Goal: Participate in discussion: Engage in conversation with other users on a specific topic

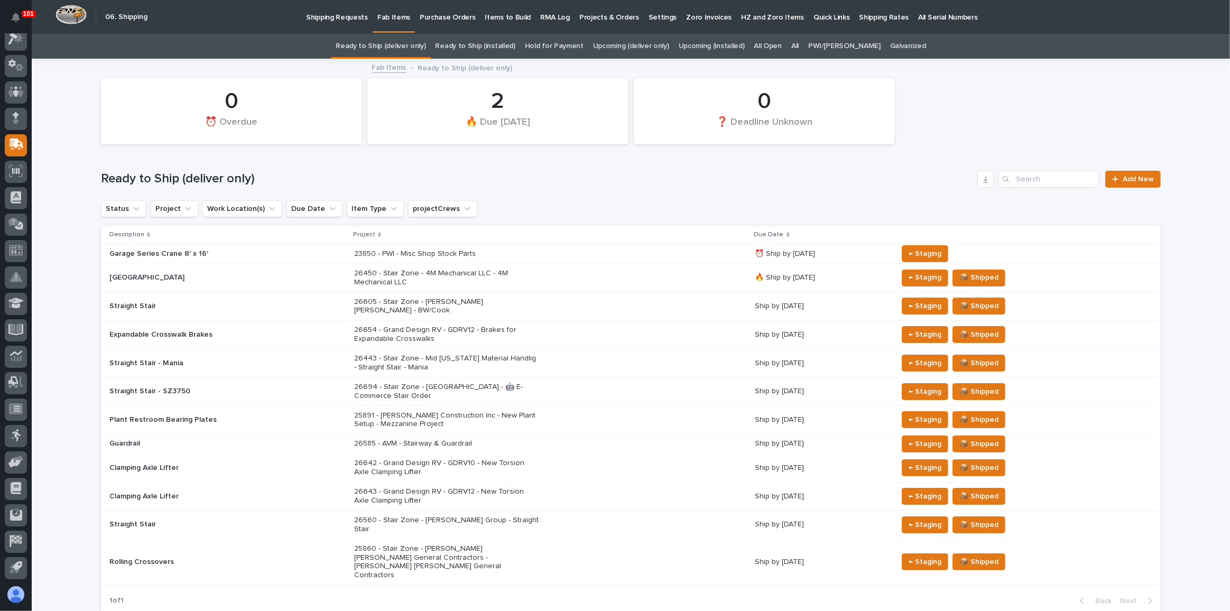
click at [798, 44] on link "All" at bounding box center [794, 46] width 7 height 25
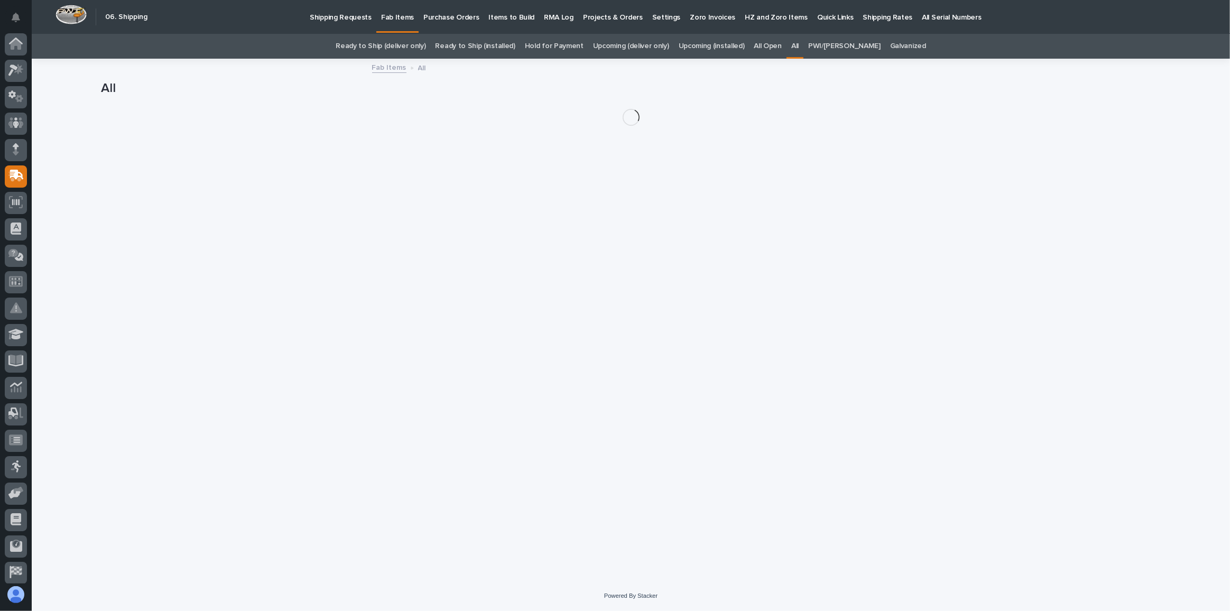
scroll to position [31, 0]
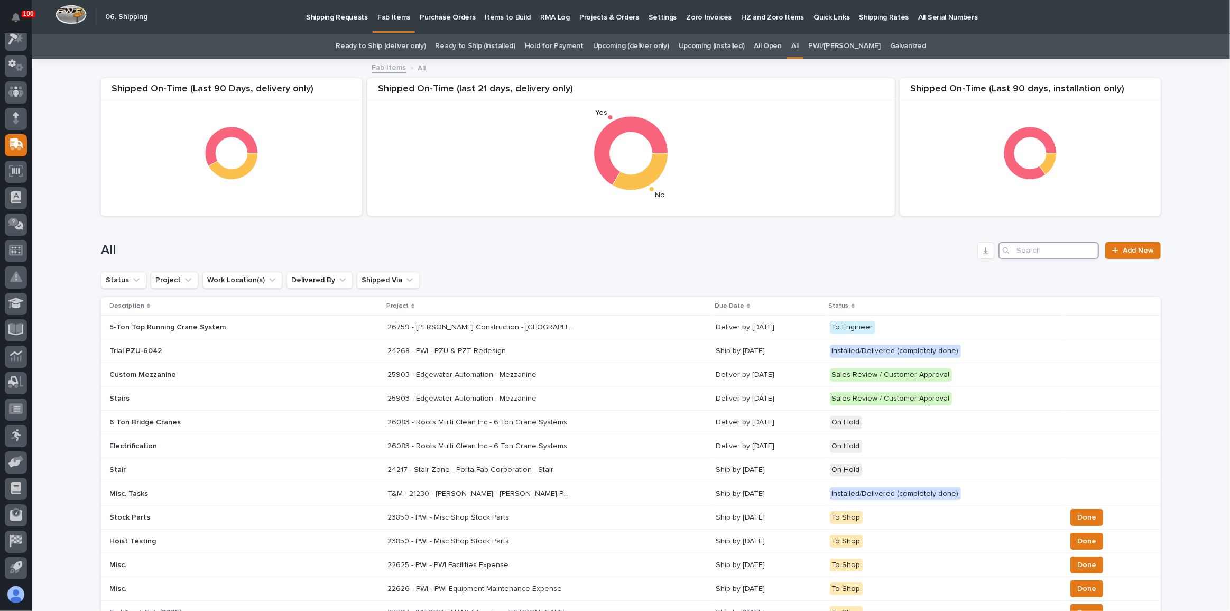
click at [1048, 253] on input "Search" at bounding box center [1048, 250] width 100 height 17
type input "26750"
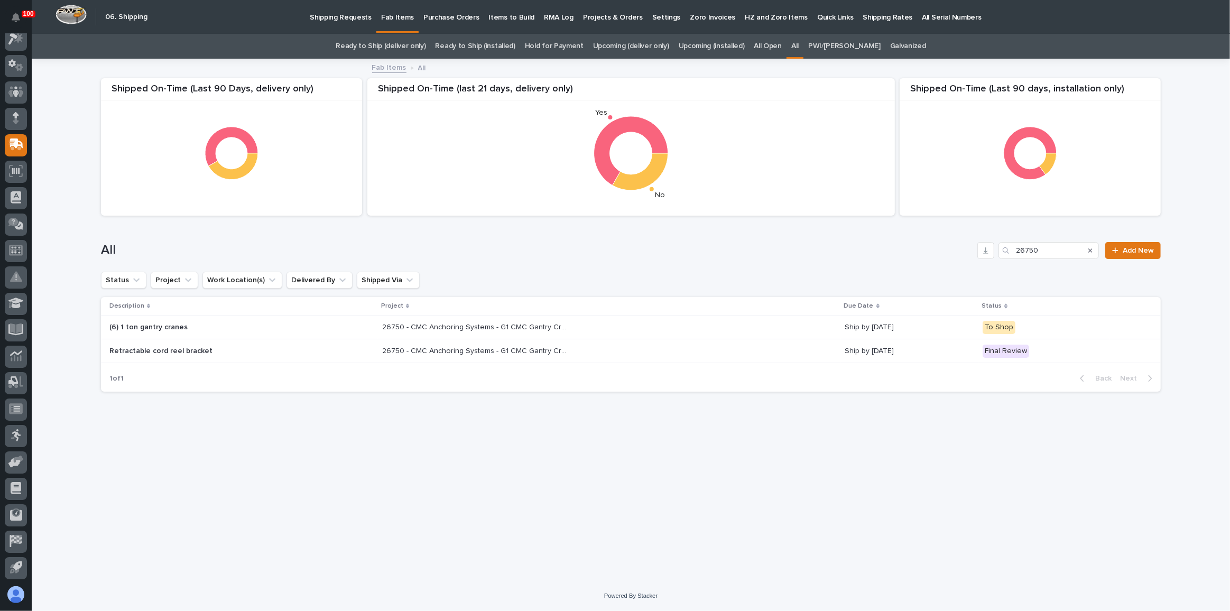
click at [615, 334] on div "26750 - CMC Anchoring Systems - G1 CMC Gantry Cranes 26750 - CMC Anchoring Syst…" at bounding box center [609, 327] width 454 height 17
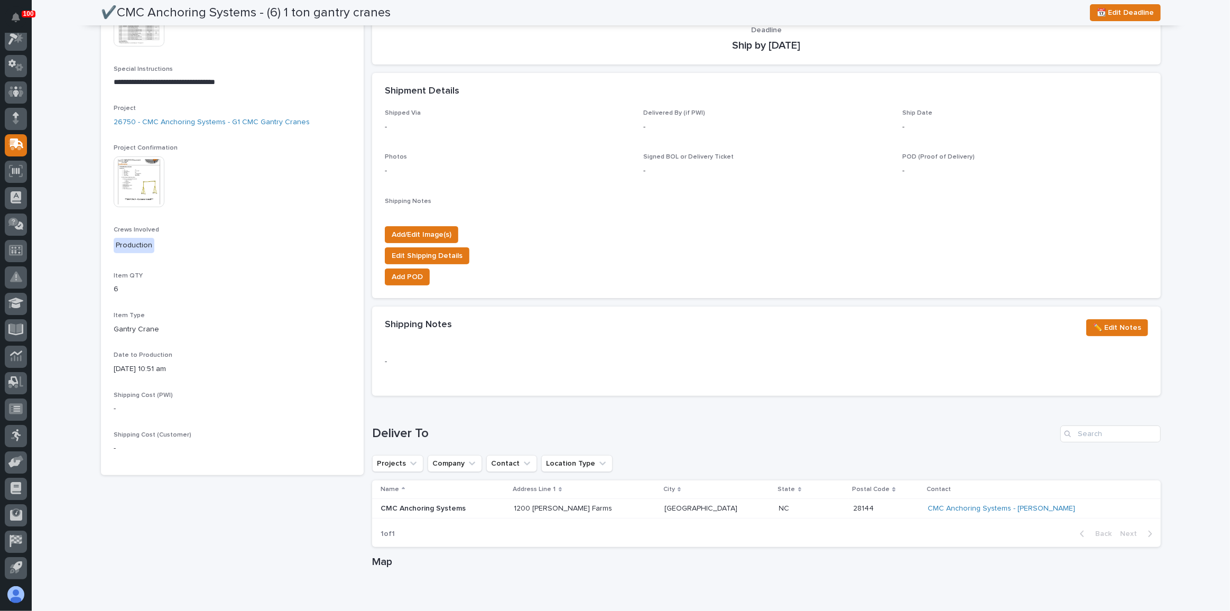
scroll to position [240, 0]
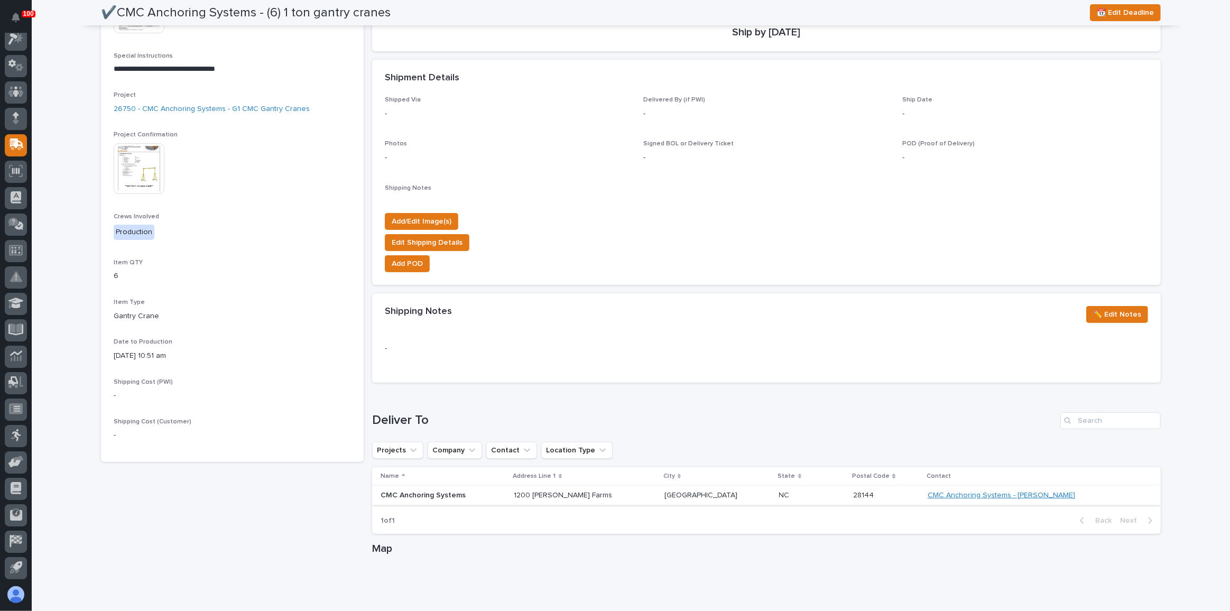
click at [997, 492] on link "CMC Anchoring Systems - [PERSON_NAME]" at bounding box center [1000, 495] width 147 height 9
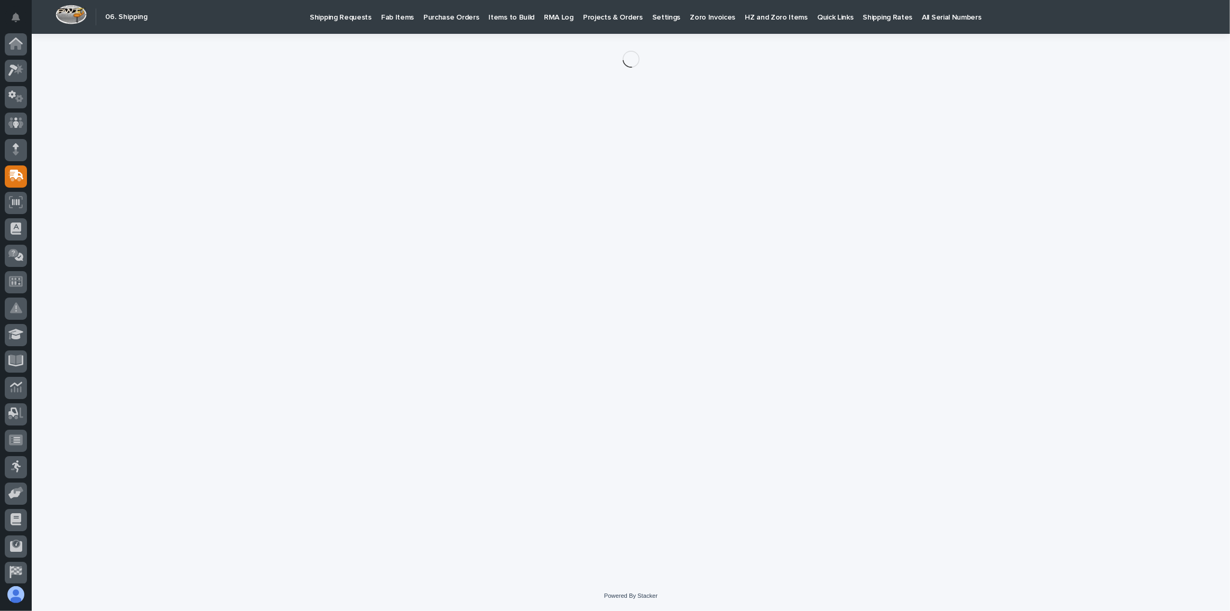
scroll to position [31, 0]
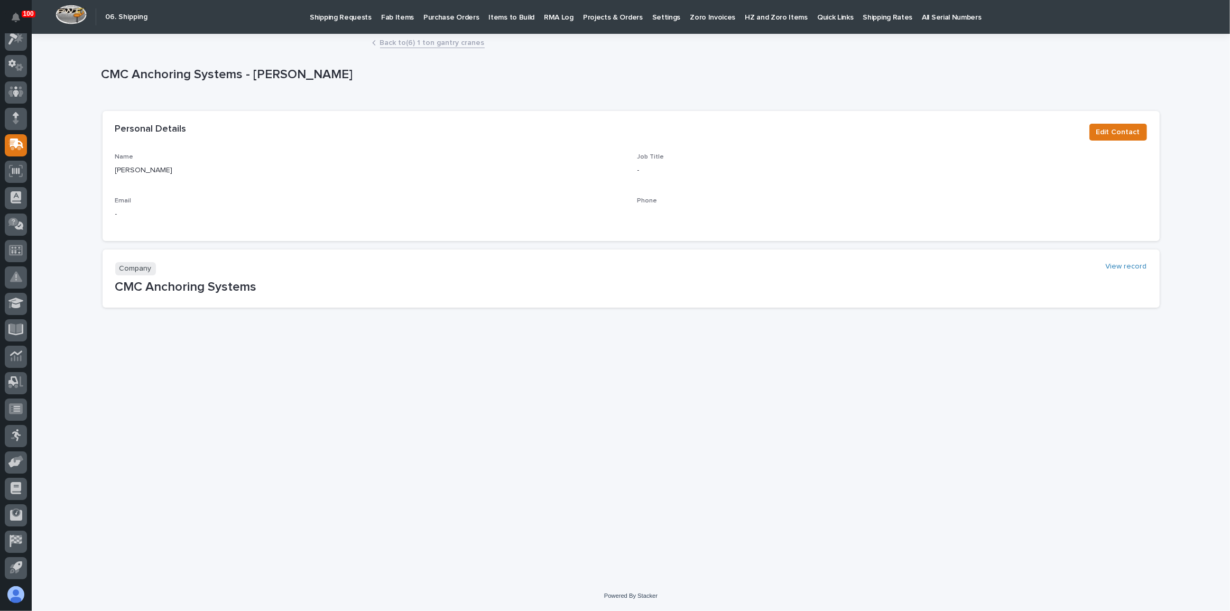
click at [442, 41] on link "Back to (6) 1 ton gantry cranes" at bounding box center [432, 42] width 105 height 12
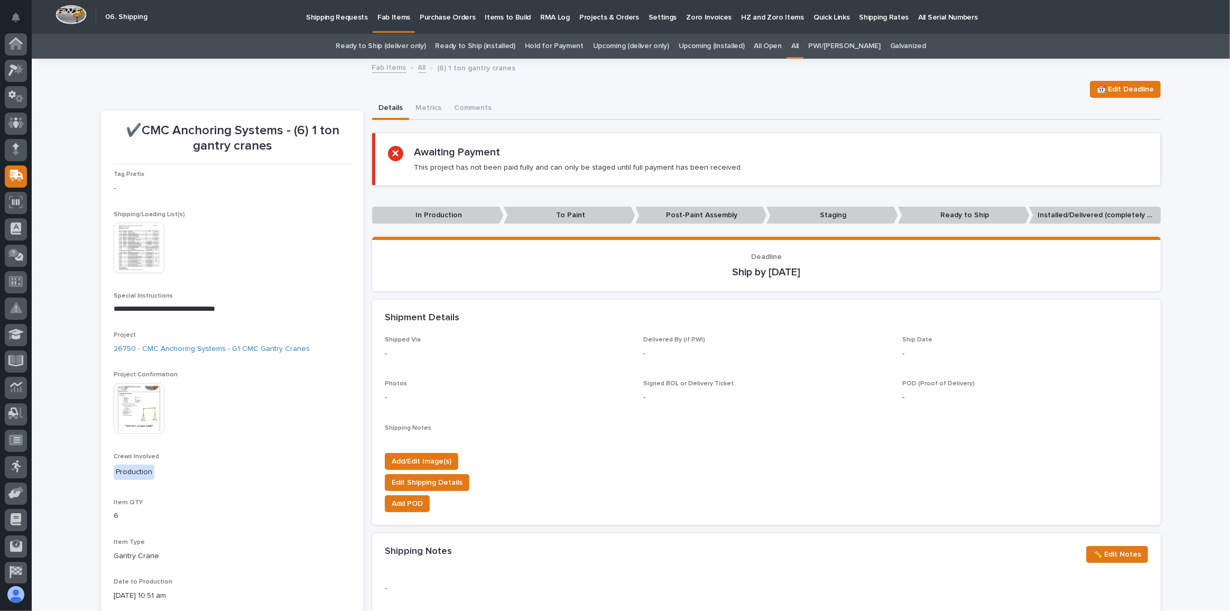
scroll to position [31, 0]
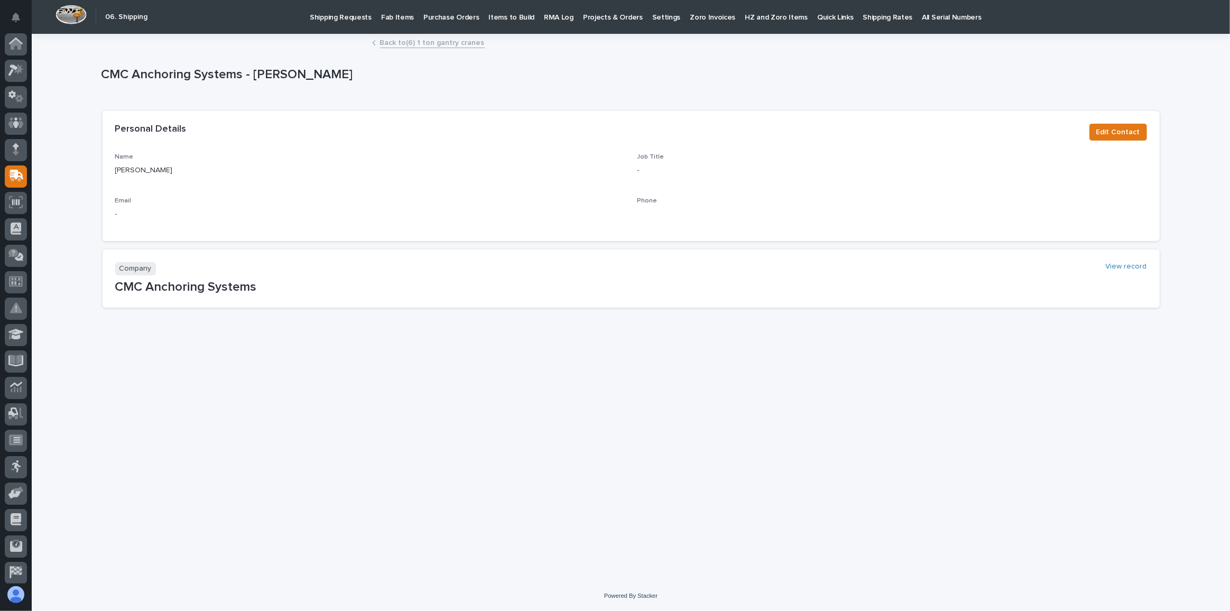
scroll to position [31, 0]
click at [420, 47] on link "Back to (6) 1 ton gantry cranes" at bounding box center [432, 42] width 105 height 12
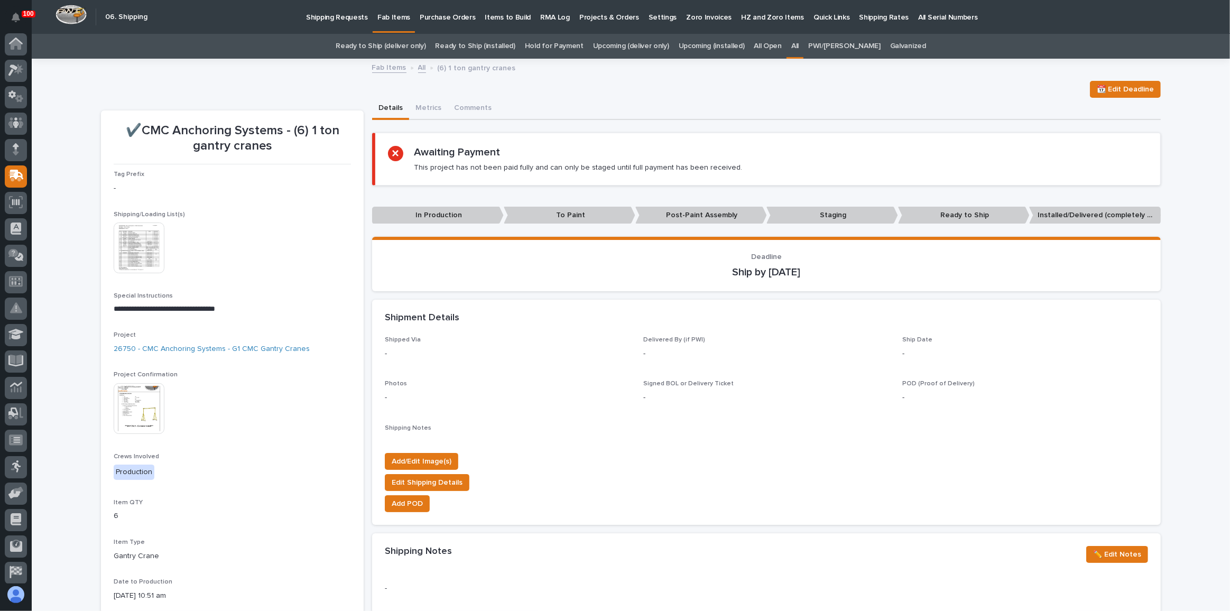
scroll to position [31, 0]
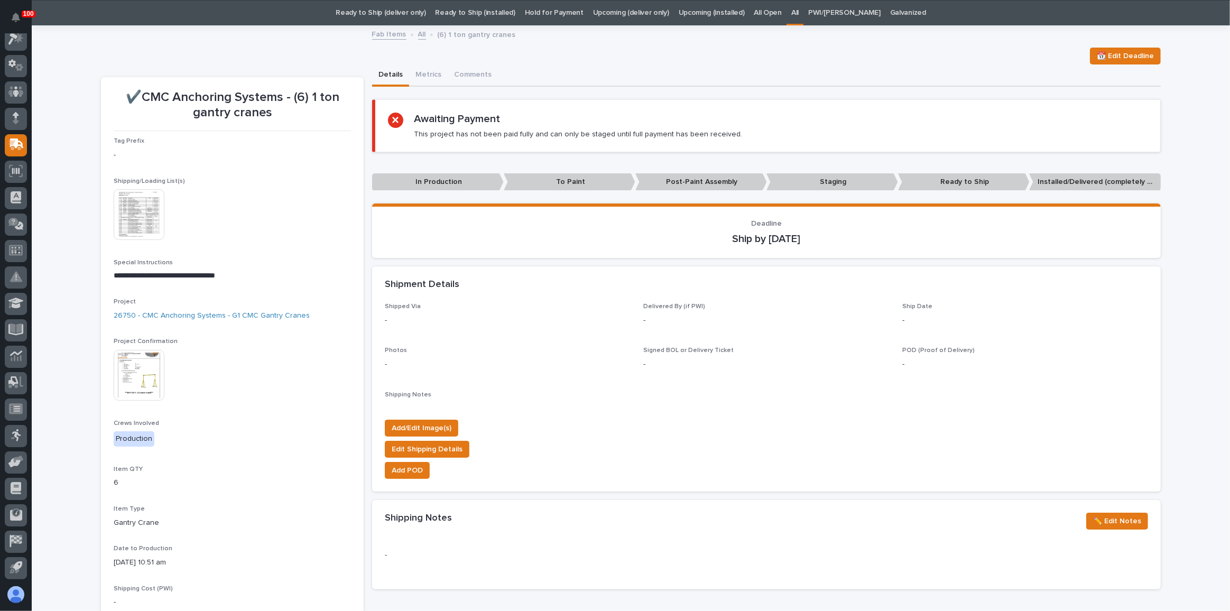
click at [418, 33] on link "All" at bounding box center [422, 33] width 8 height 12
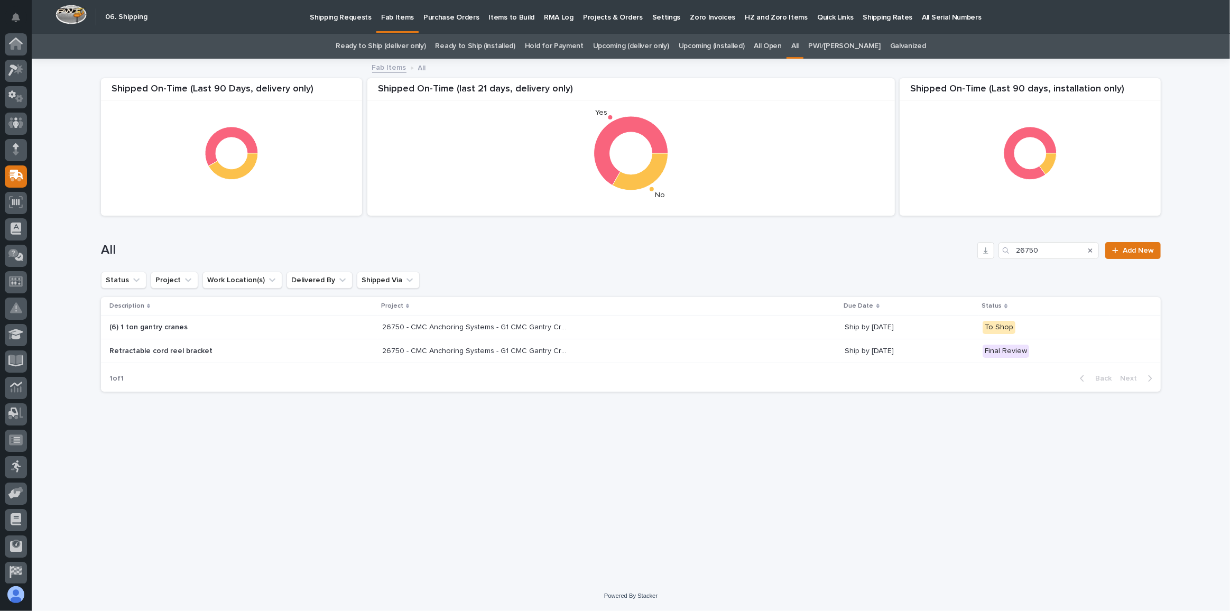
scroll to position [31, 0]
click at [492, 345] on p "26750 - CMC Anchoring Systems - G1 CMC Gantry Cranes" at bounding box center [475, 350] width 187 height 11
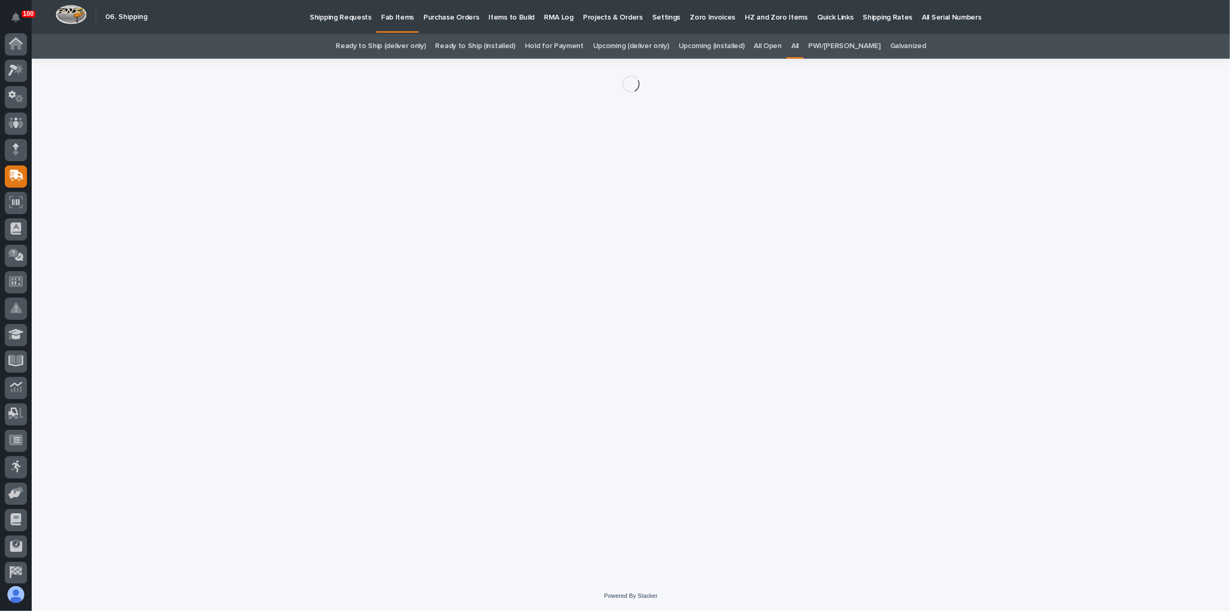
scroll to position [31, 0]
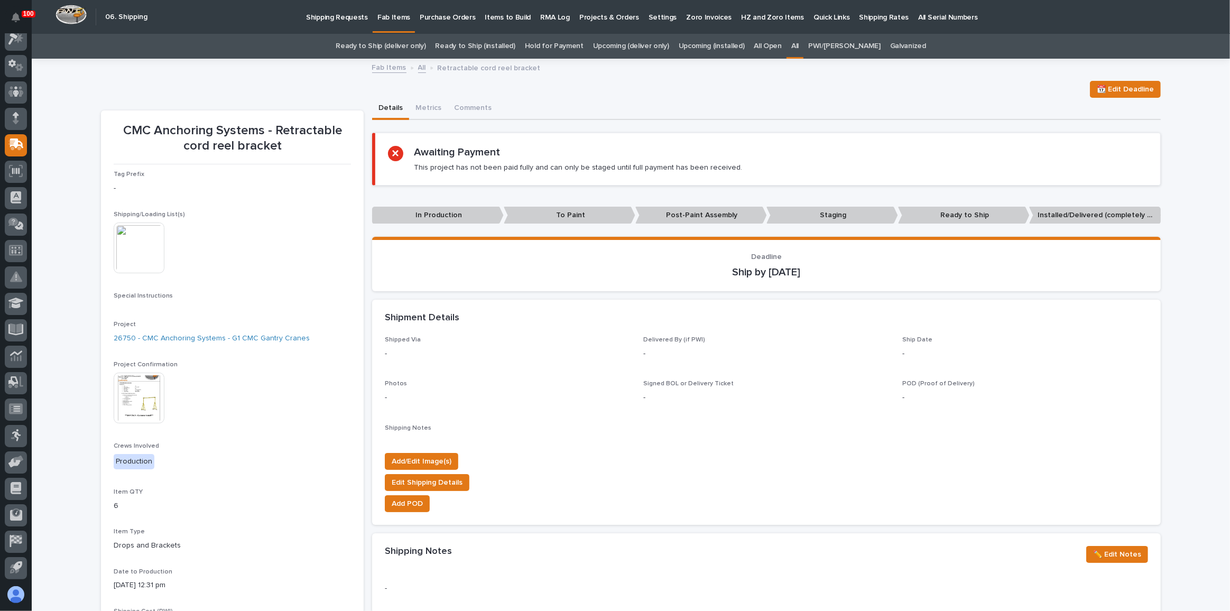
click at [540, 104] on div "Details Metrics Comments" at bounding box center [766, 109] width 788 height 22
click at [417, 48] on link "Ready to Ship (deliver only)" at bounding box center [381, 46] width 90 height 25
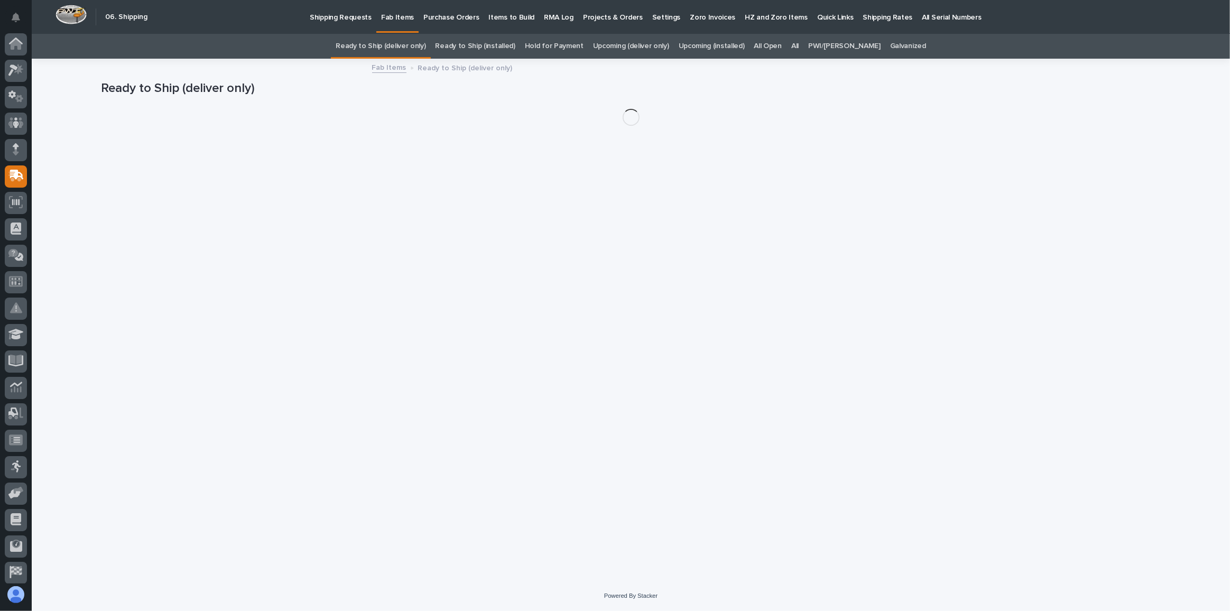
scroll to position [31, 0]
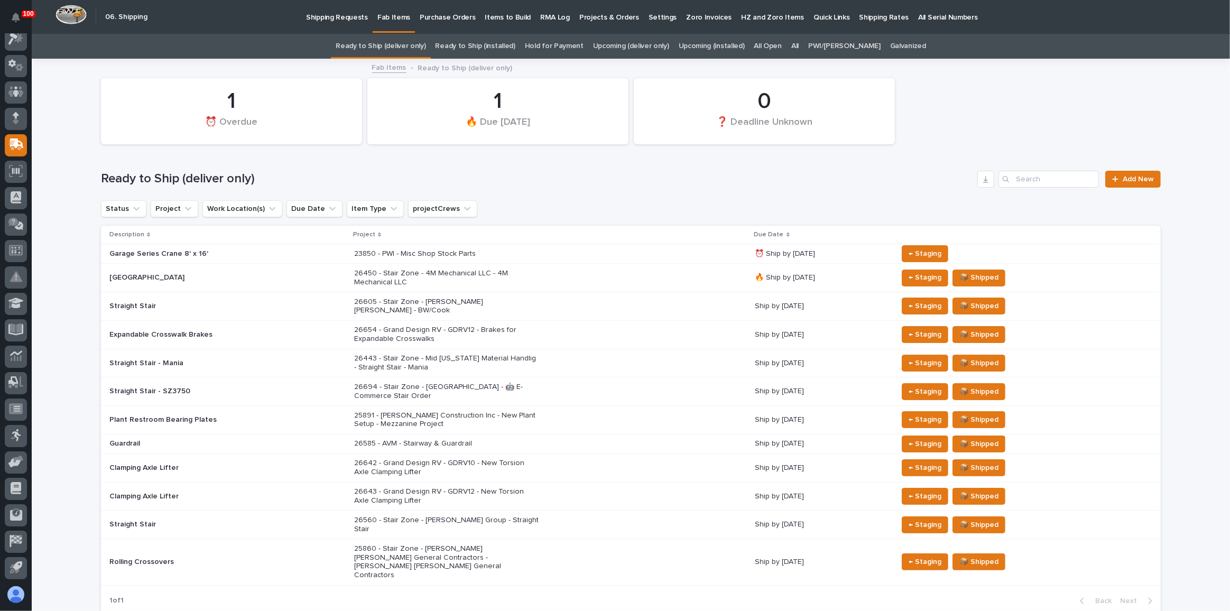
click at [798, 46] on link "All" at bounding box center [794, 46] width 7 height 25
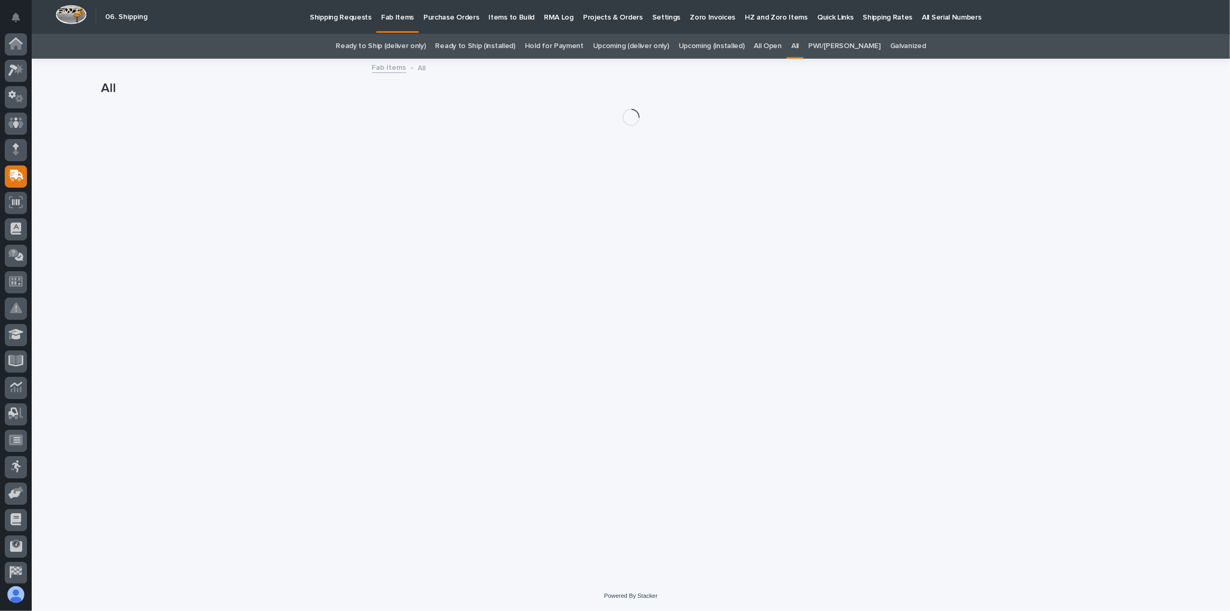
scroll to position [31, 0]
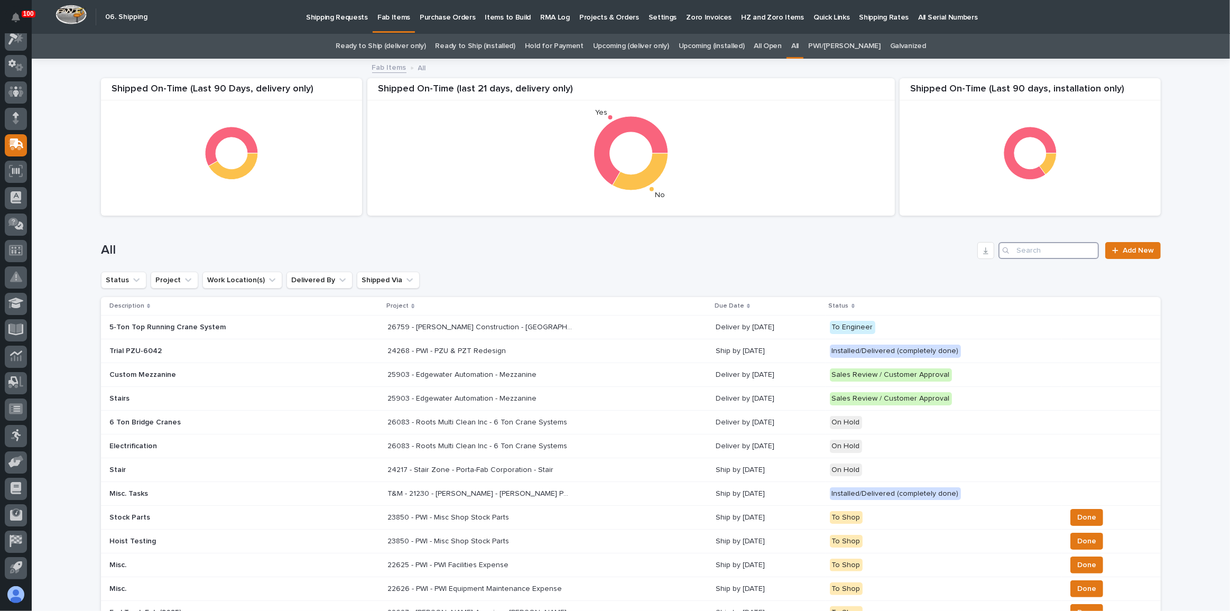
click at [1032, 255] on input "Search" at bounding box center [1048, 250] width 100 height 17
type input "26750"
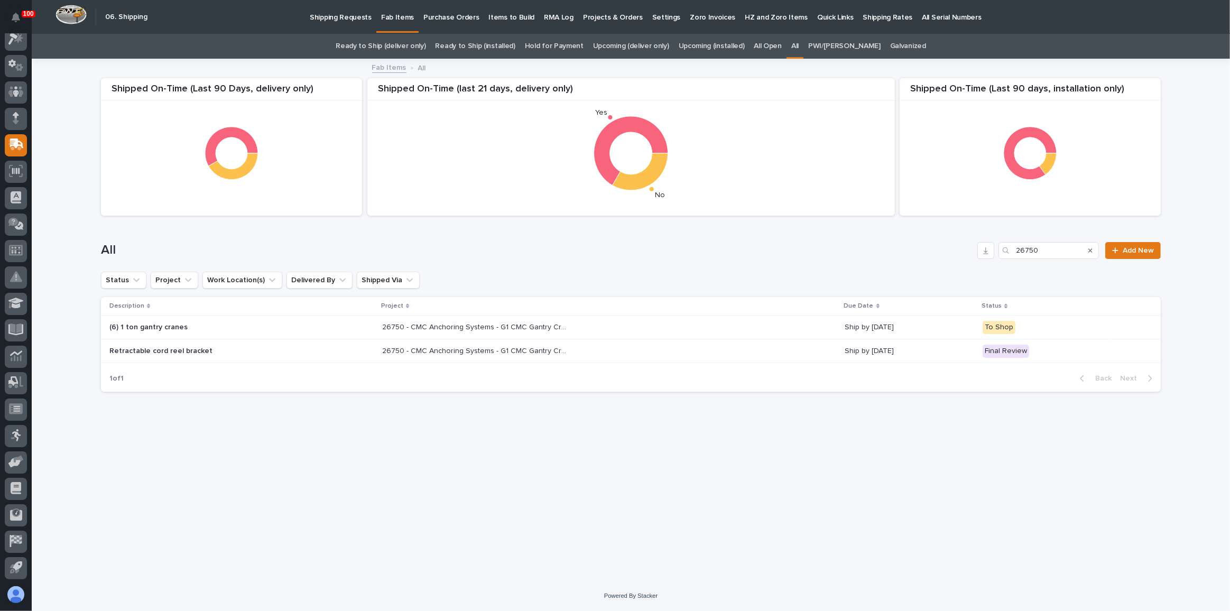
click at [616, 328] on div "26750 - CMC Anchoring Systems - G1 CMC Gantry Cranes 26750 - CMC Anchoring Syst…" at bounding box center [609, 327] width 454 height 17
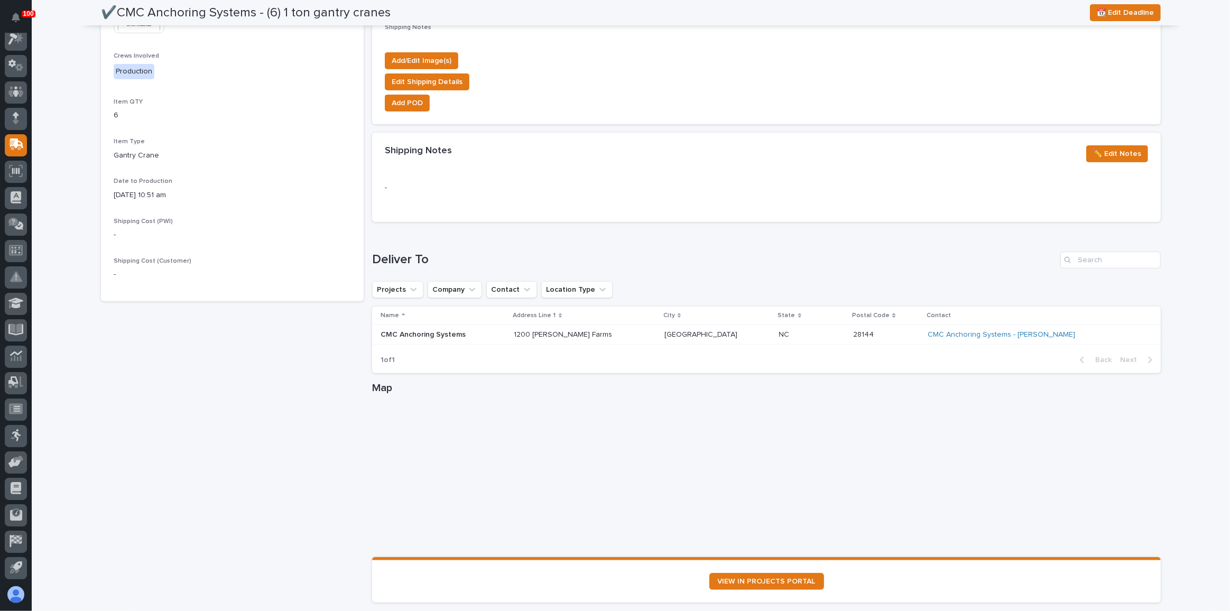
scroll to position [481, 0]
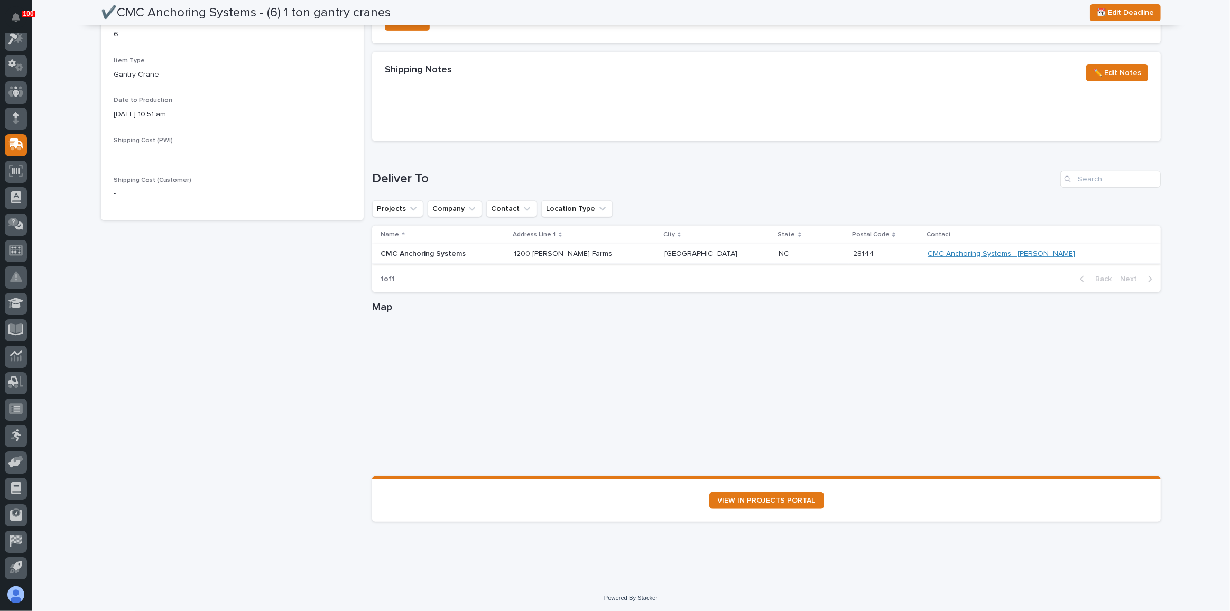
click at [998, 252] on link "CMC Anchoring Systems - [PERSON_NAME]" at bounding box center [1000, 253] width 147 height 9
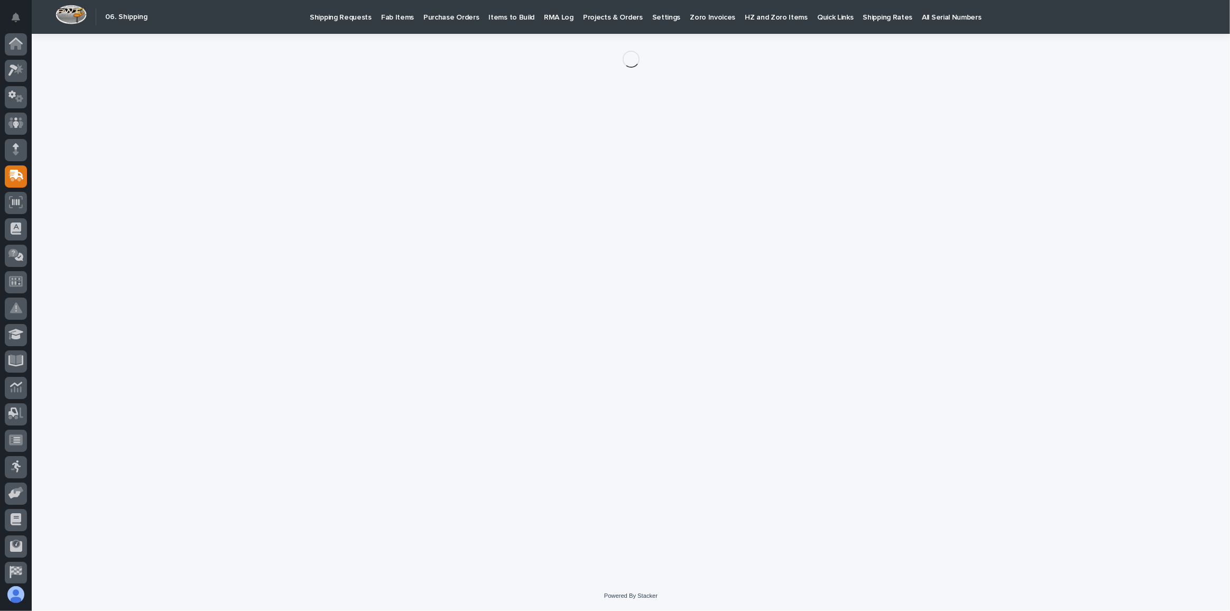
scroll to position [31, 0]
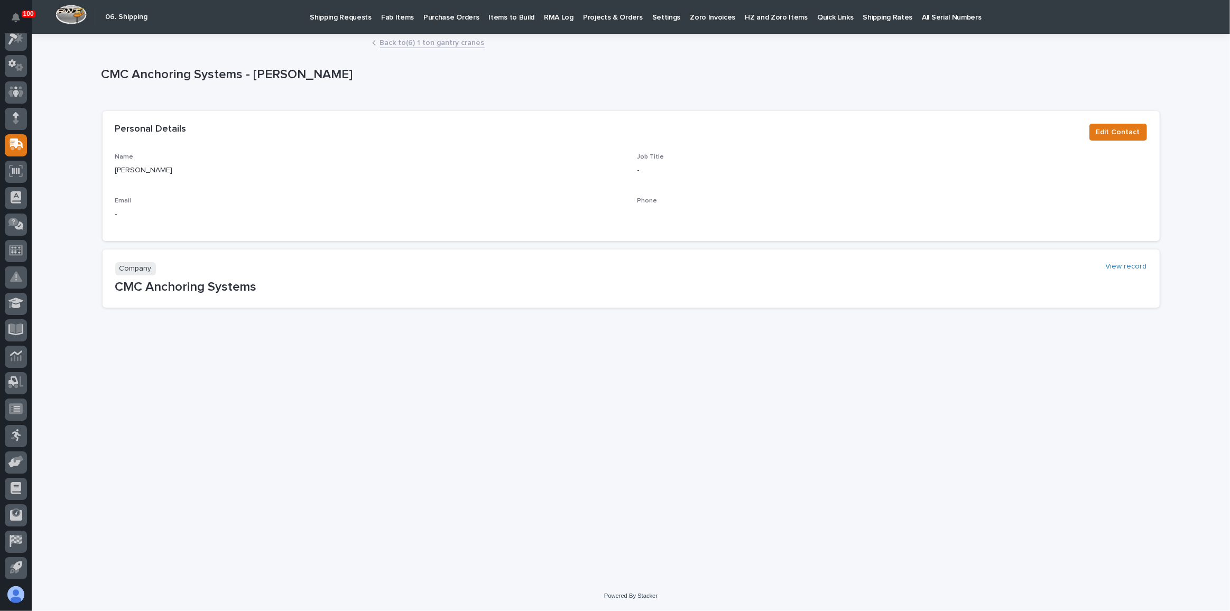
click at [395, 13] on p "Fab Items" at bounding box center [397, 11] width 33 height 22
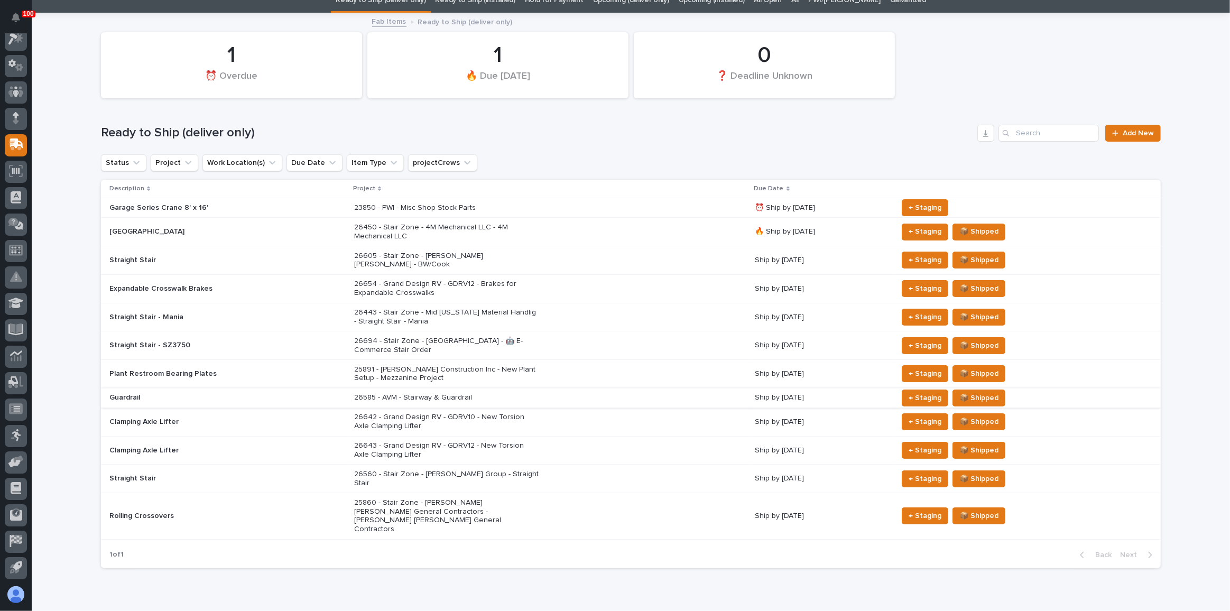
scroll to position [48, 0]
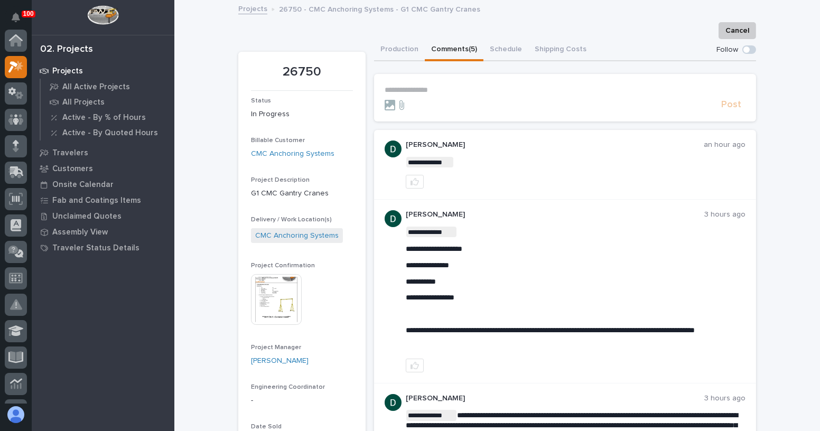
scroll to position [26, 0]
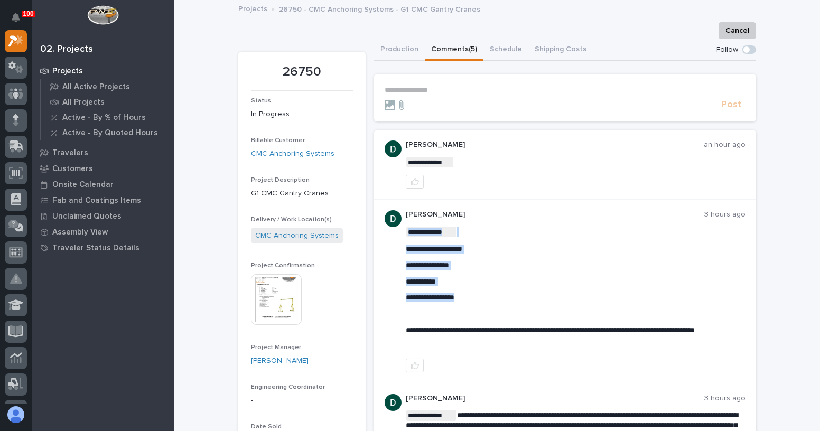
drag, startPoint x: 399, startPoint y: 244, endPoint x: 484, endPoint y: 300, distance: 101.4
click at [484, 300] on div "**********" at bounding box center [565, 291] width 382 height 183
click at [513, 294] on p "**********" at bounding box center [576, 297] width 340 height 9
click at [473, 296] on p "**********" at bounding box center [576, 297] width 340 height 9
click at [459, 287] on div "**********" at bounding box center [576, 289] width 340 height 125
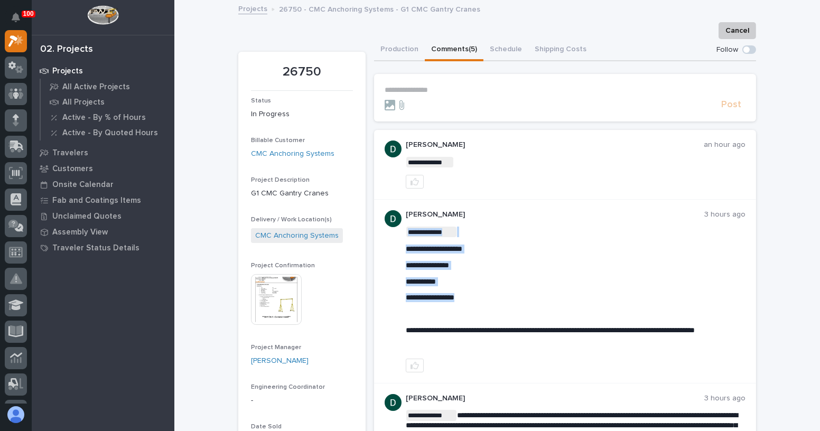
click at [445, 277] on p "**********" at bounding box center [576, 281] width 340 height 9
drag, startPoint x: 473, startPoint y: 295, endPoint x: 401, endPoint y: 252, distance: 84.8
click at [401, 252] on div "**********" at bounding box center [565, 291] width 382 height 183
copy div "**********"
click at [504, 272] on div "**********" at bounding box center [576, 289] width 340 height 125
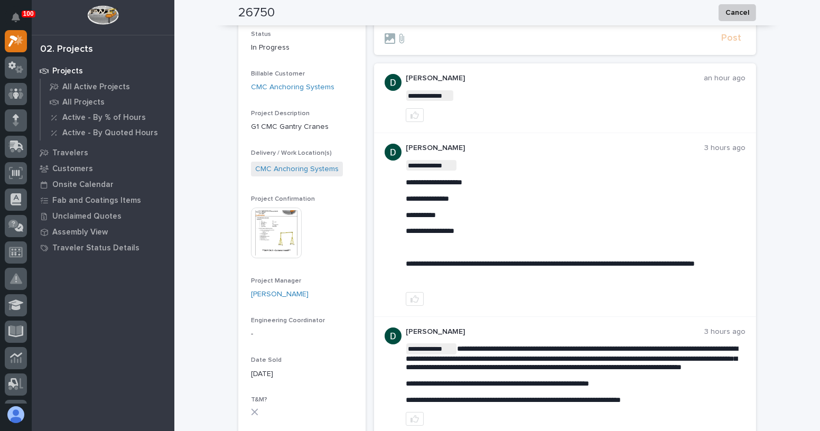
scroll to position [0, 0]
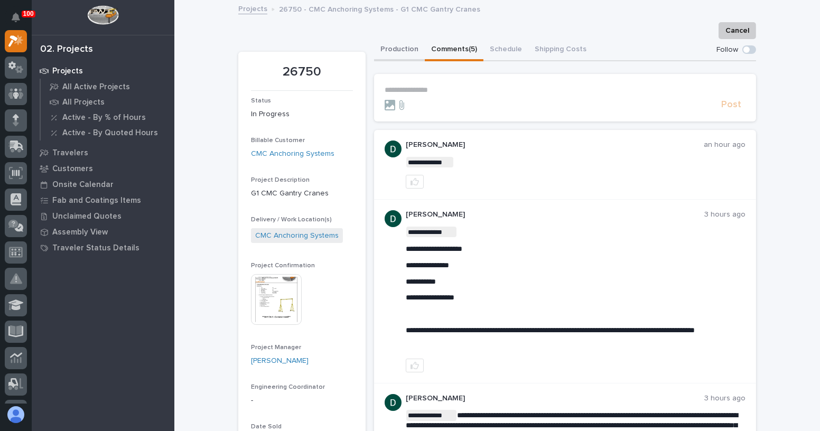
click at [398, 60] on button "Production" at bounding box center [399, 50] width 51 height 22
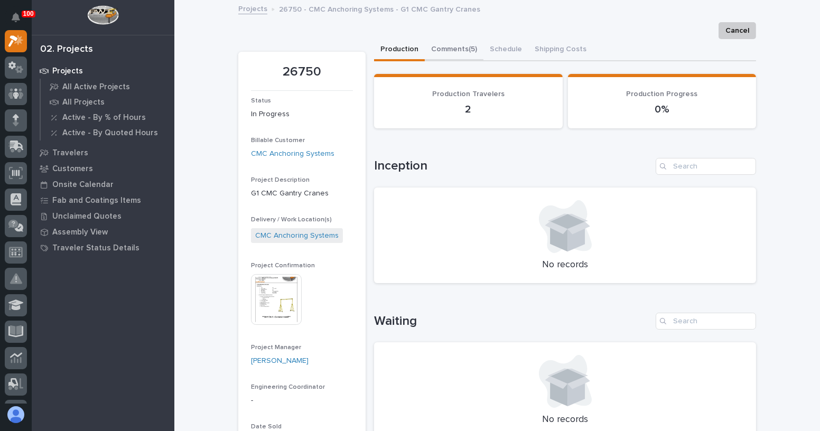
click at [464, 51] on button "Comments (5)" at bounding box center [454, 50] width 59 height 22
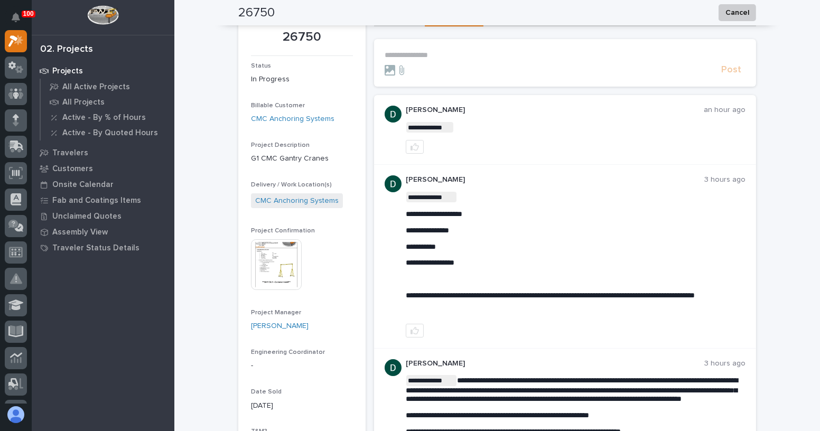
scroll to position [34, 0]
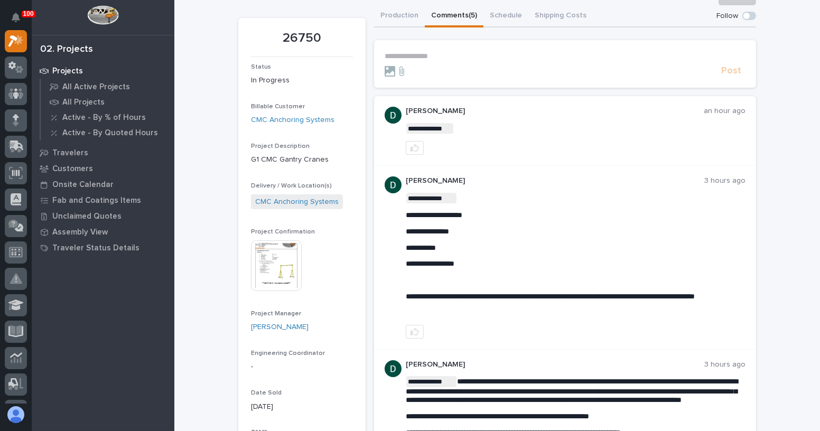
click at [419, 56] on p "**********" at bounding box center [565, 56] width 361 height 9
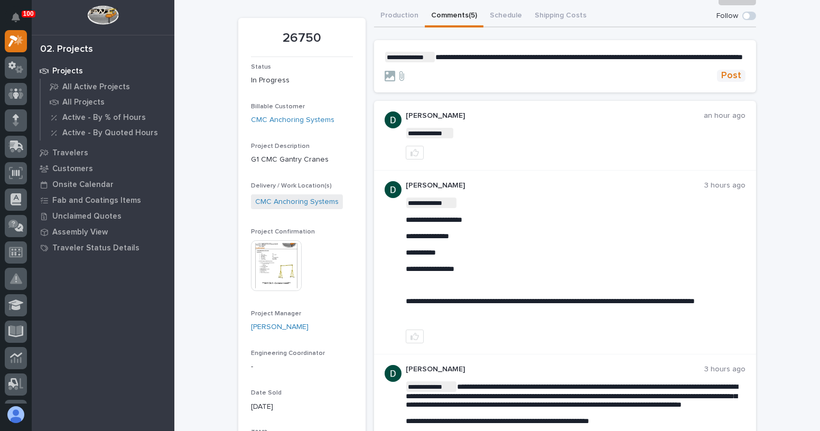
click at [726, 82] on span "Post" at bounding box center [731, 76] width 20 height 12
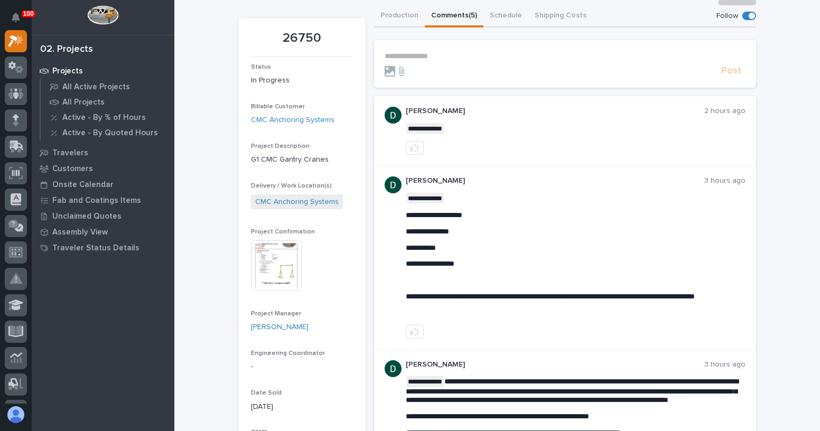
scroll to position [27, 0]
